Goal: Go to known website: Go to known website

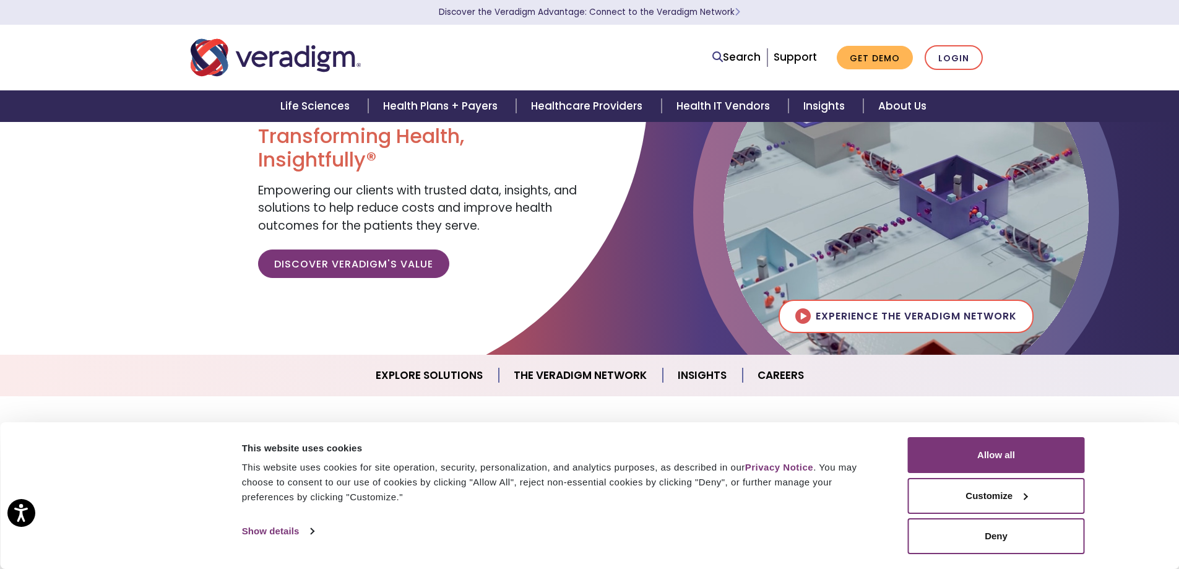
scroll to position [62, 0]
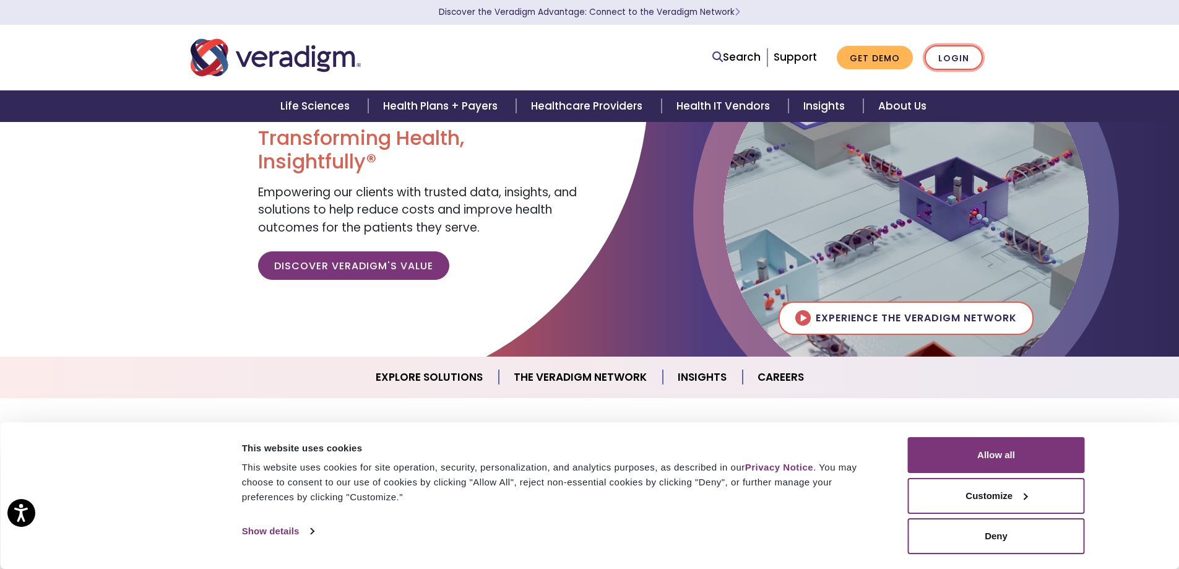
click at [959, 61] on link "Login" at bounding box center [954, 57] width 58 height 25
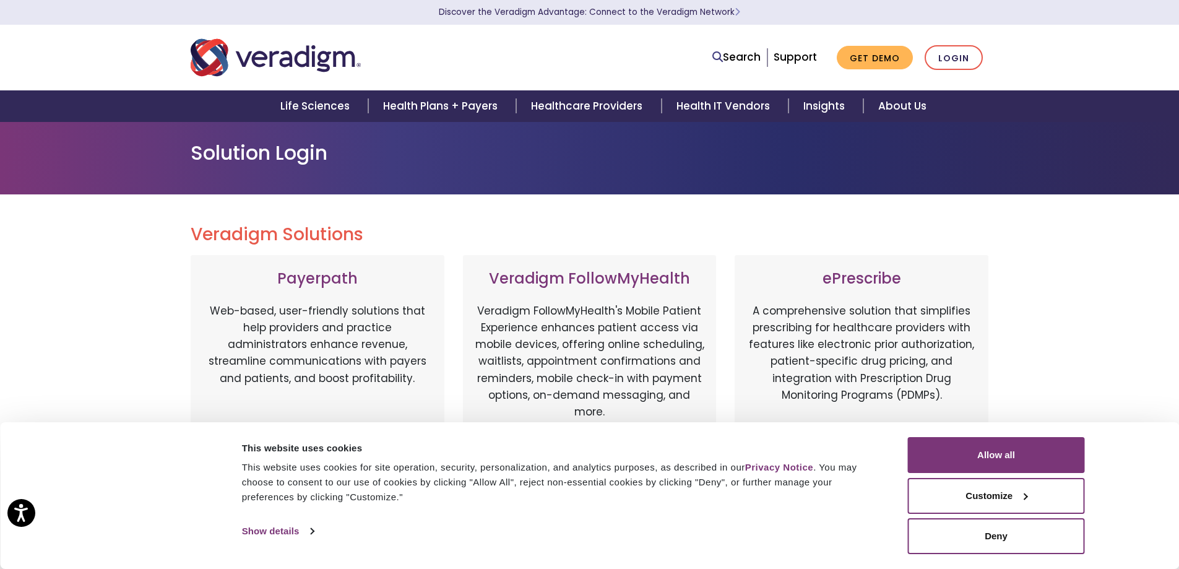
click at [1033, 236] on div "Veradigm Solutions Payerpath Web-based, user-friendly solutions that help provi…" at bounding box center [589, 565] width 1179 height 742
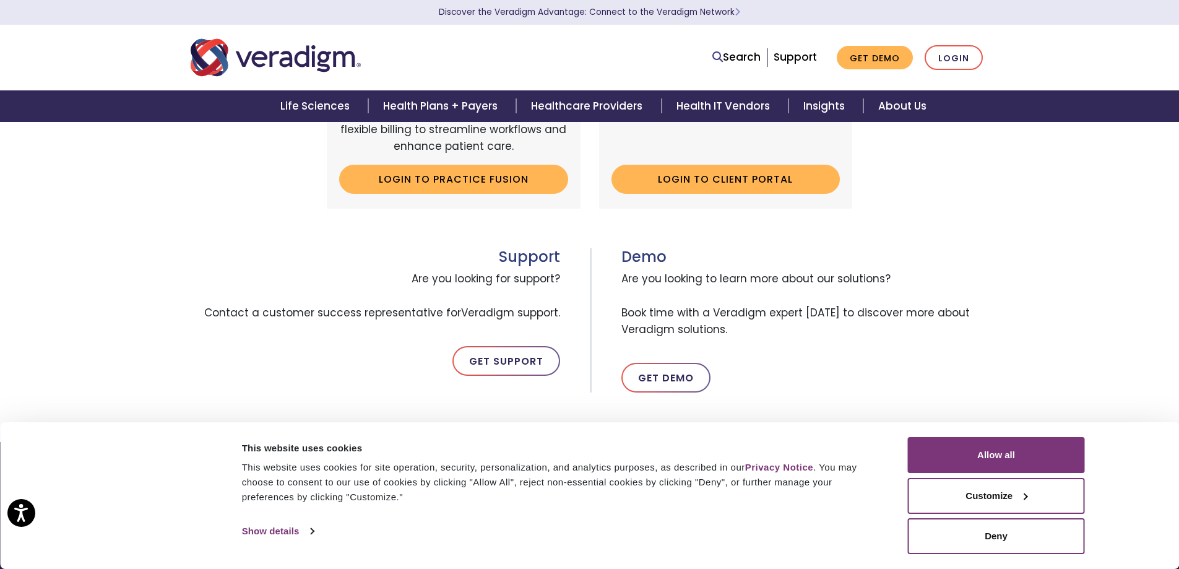
scroll to position [495, 0]
drag, startPoint x: 525, startPoint y: 178, endPoint x: 532, endPoint y: 178, distance: 6.8
click at [527, 178] on link "Login to Practice Fusion" at bounding box center [453, 177] width 229 height 28
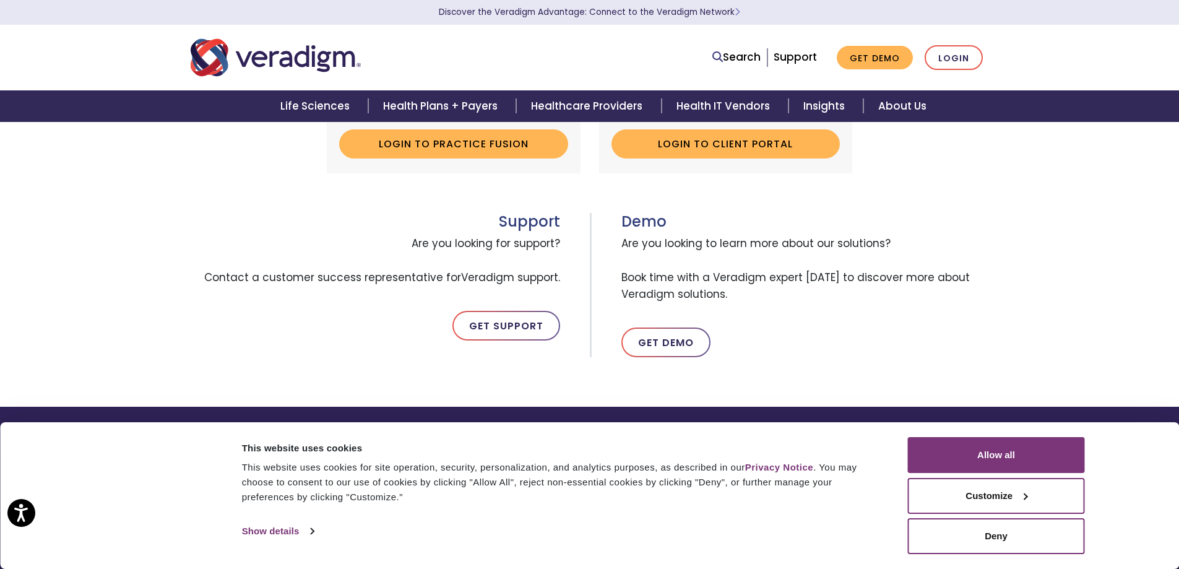
scroll to position [199, 0]
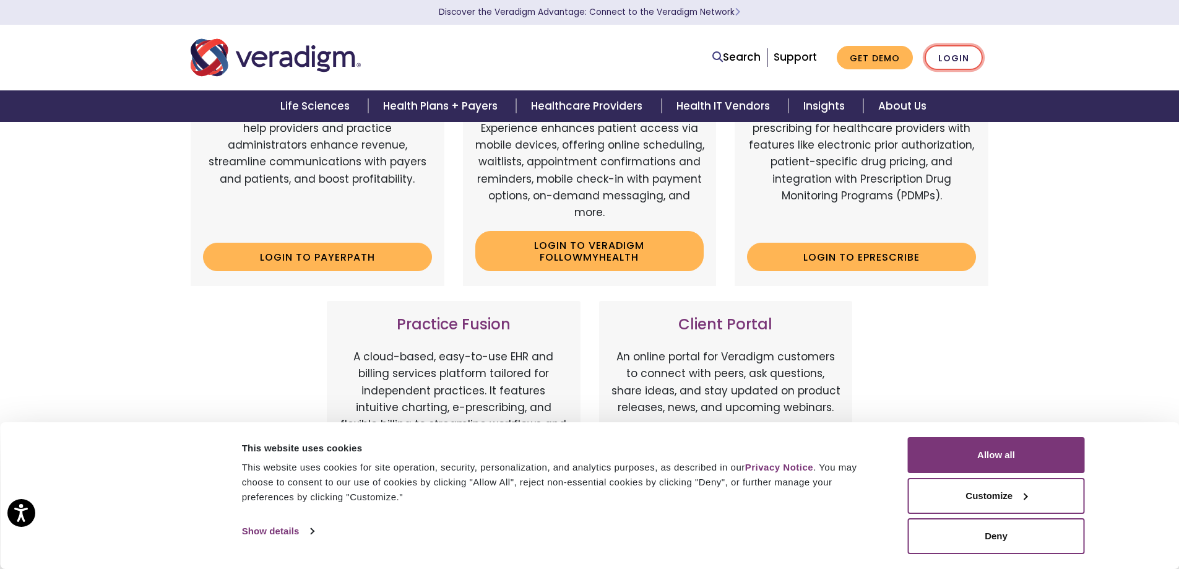
click at [956, 59] on link "Login" at bounding box center [954, 57] width 58 height 25
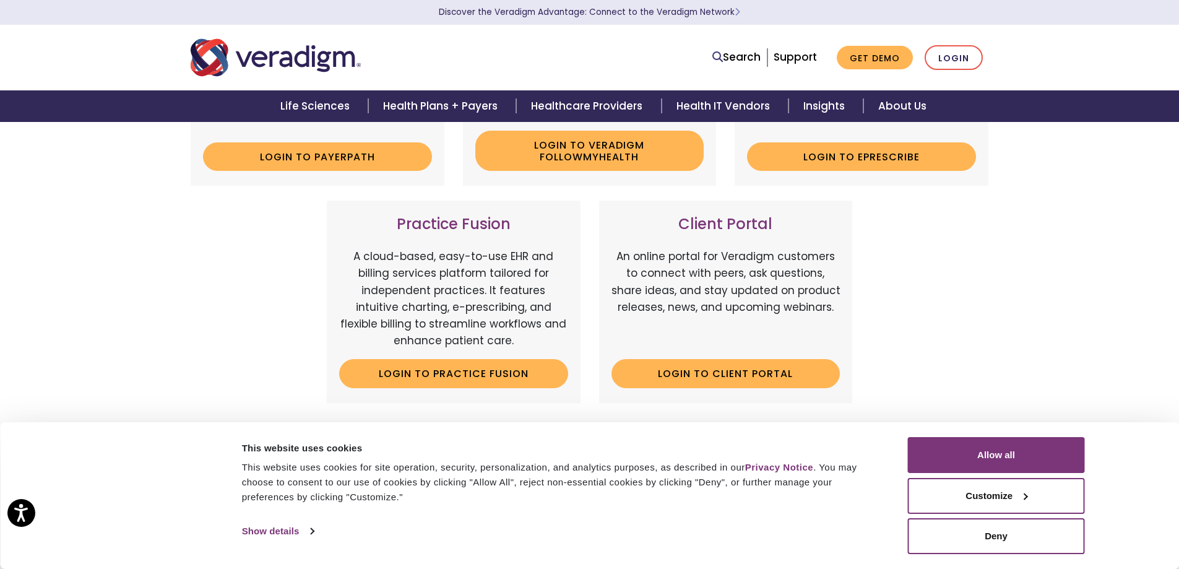
scroll to position [310, 0]
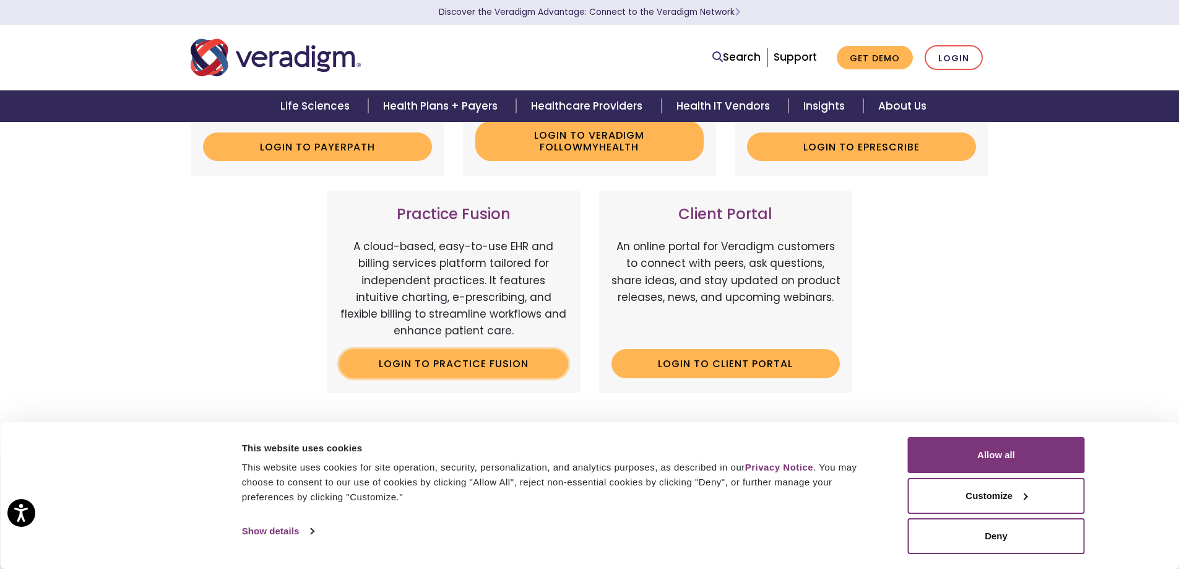
click at [453, 365] on link "Login to Practice Fusion" at bounding box center [453, 363] width 229 height 28
